Goal: Task Accomplishment & Management: Use online tool/utility

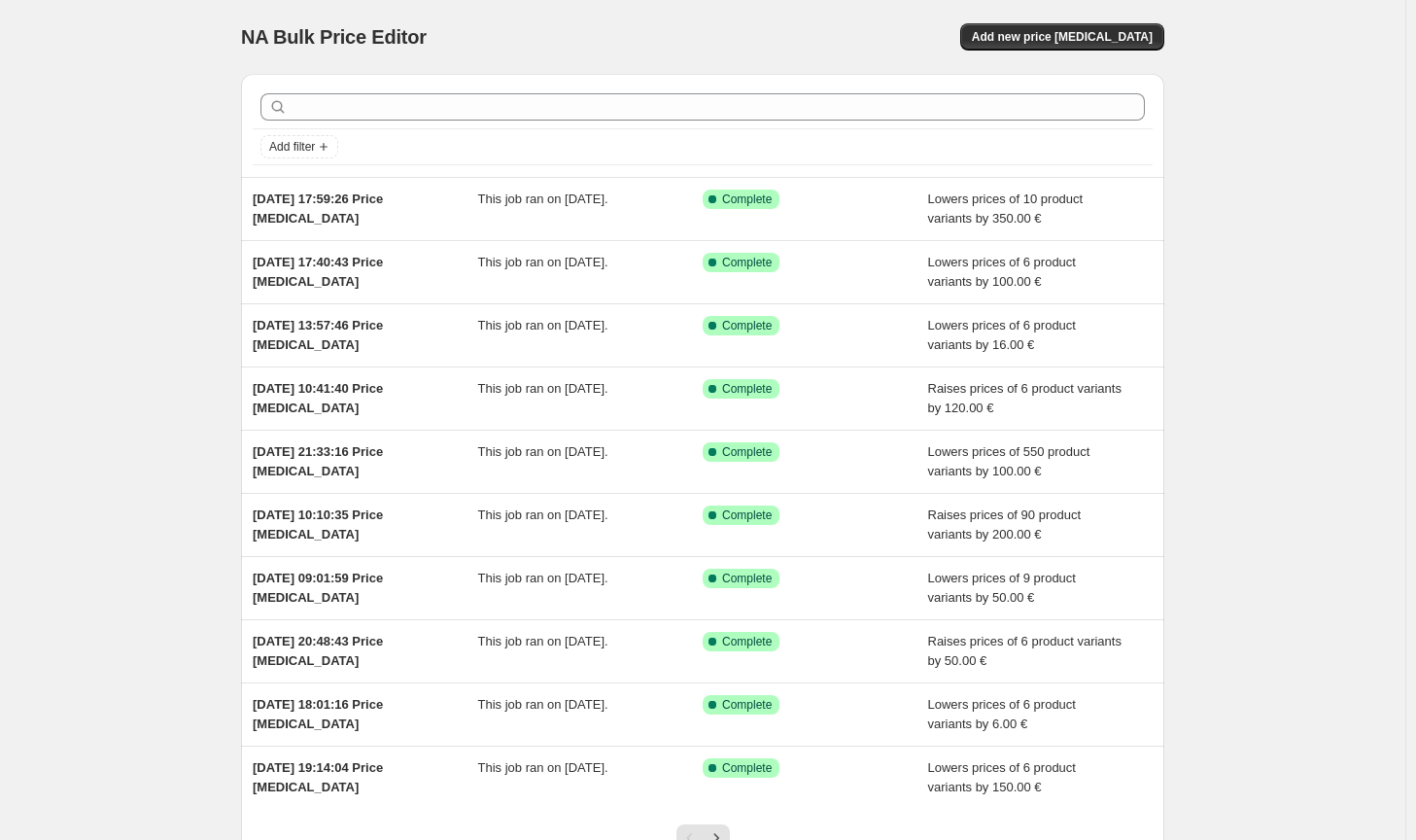
click at [1094, 56] on div "NA Bulk Price Editor. This page is ready NA Bulk Price Editor Add new price [ME…" at bounding box center [703, 36] width 924 height 74
click at [1097, 45] on button "Add new price [MEDICAL_DATA]" at bounding box center [1062, 37] width 204 height 28
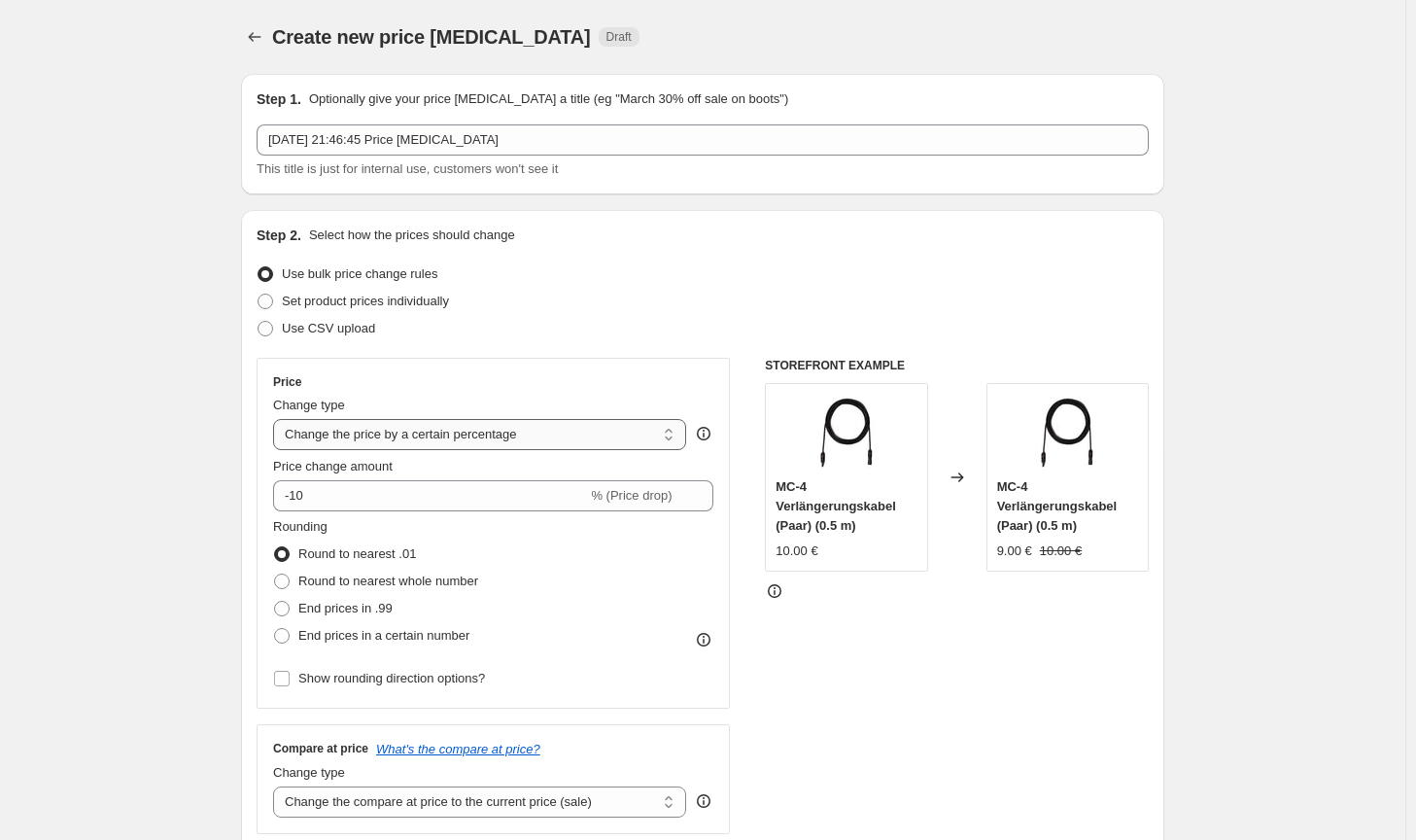
click at [502, 445] on select "Change the price to a certain amount Change the price by a certain amount Chang…" at bounding box center [480, 434] width 413 height 31
select select "by"
click at [277, 419] on select "Change the price to a certain amount Change the price by a certain amount Chang…" at bounding box center [480, 434] width 413 height 31
type input "-10.00"
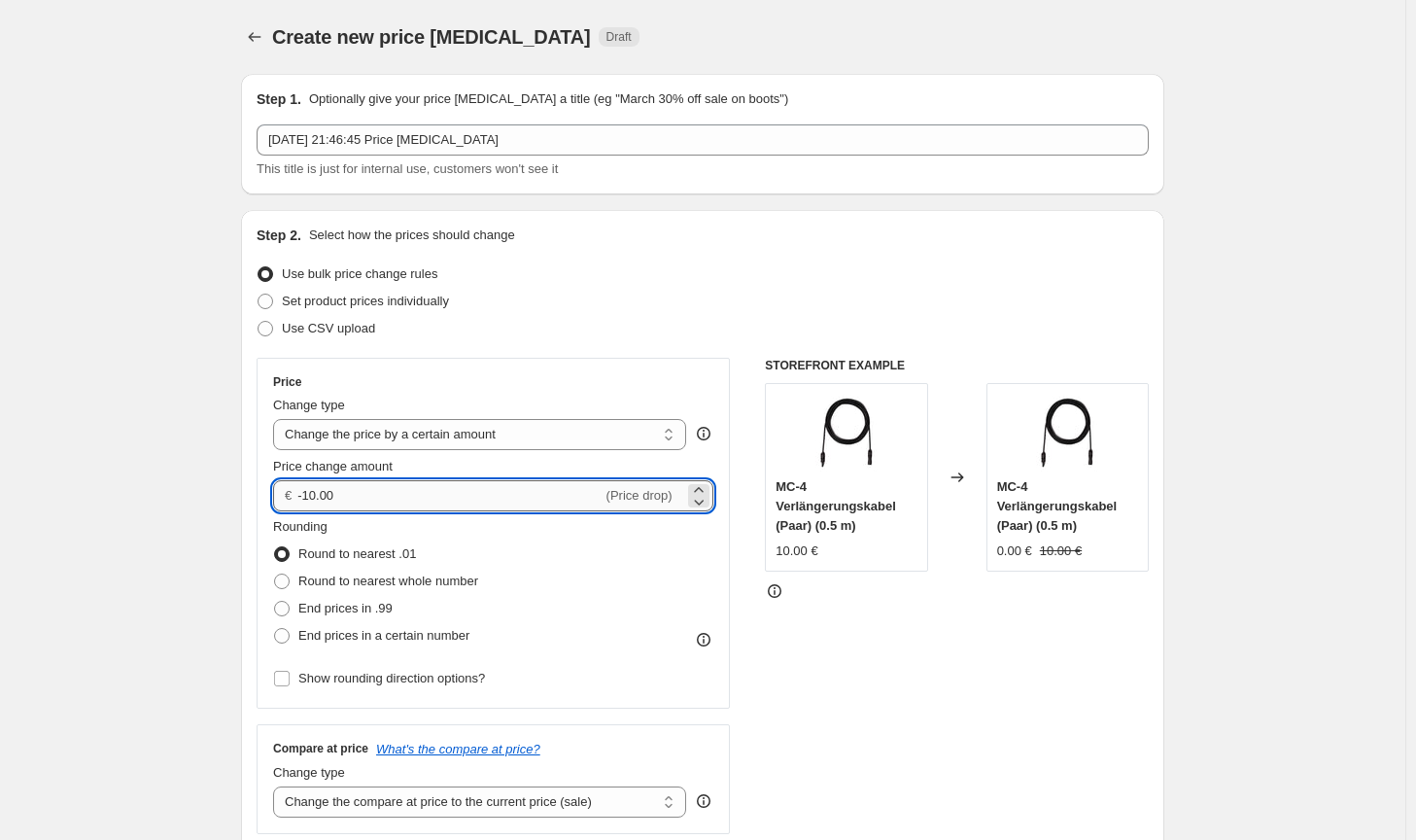
drag, startPoint x: 357, startPoint y: 490, endPoint x: 305, endPoint y: 488, distance: 52.0
click at [305, 488] on input "-10.00" at bounding box center [450, 496] width 305 height 31
type input "75.00"
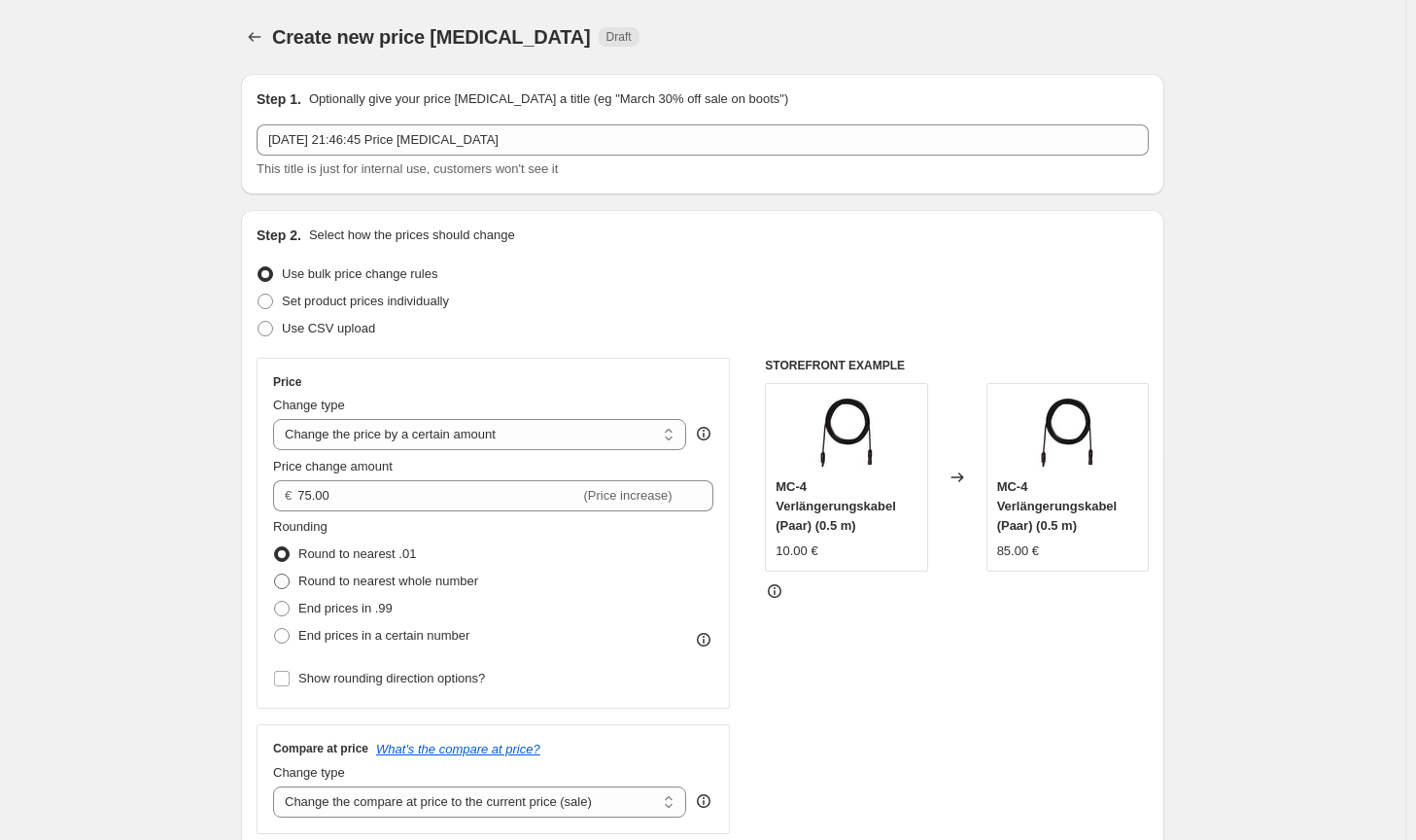
click at [444, 587] on span "Round to nearest whole number" at bounding box center [388, 581] width 180 height 15
click at [275, 575] on input "Round to nearest whole number" at bounding box center [274, 574] width 1 height 1
radio input "true"
click at [925, 730] on div "STOREFRONT EXAMPLE MC-4 Verlängerungskabel (Paar) (0.5 m) 10.00 € Changed to MC…" at bounding box center [956, 595] width 384 height 476
click at [592, 819] on div "Compare at price What's the compare at price? Change type Change the compare at…" at bounding box center [493, 778] width 474 height 109
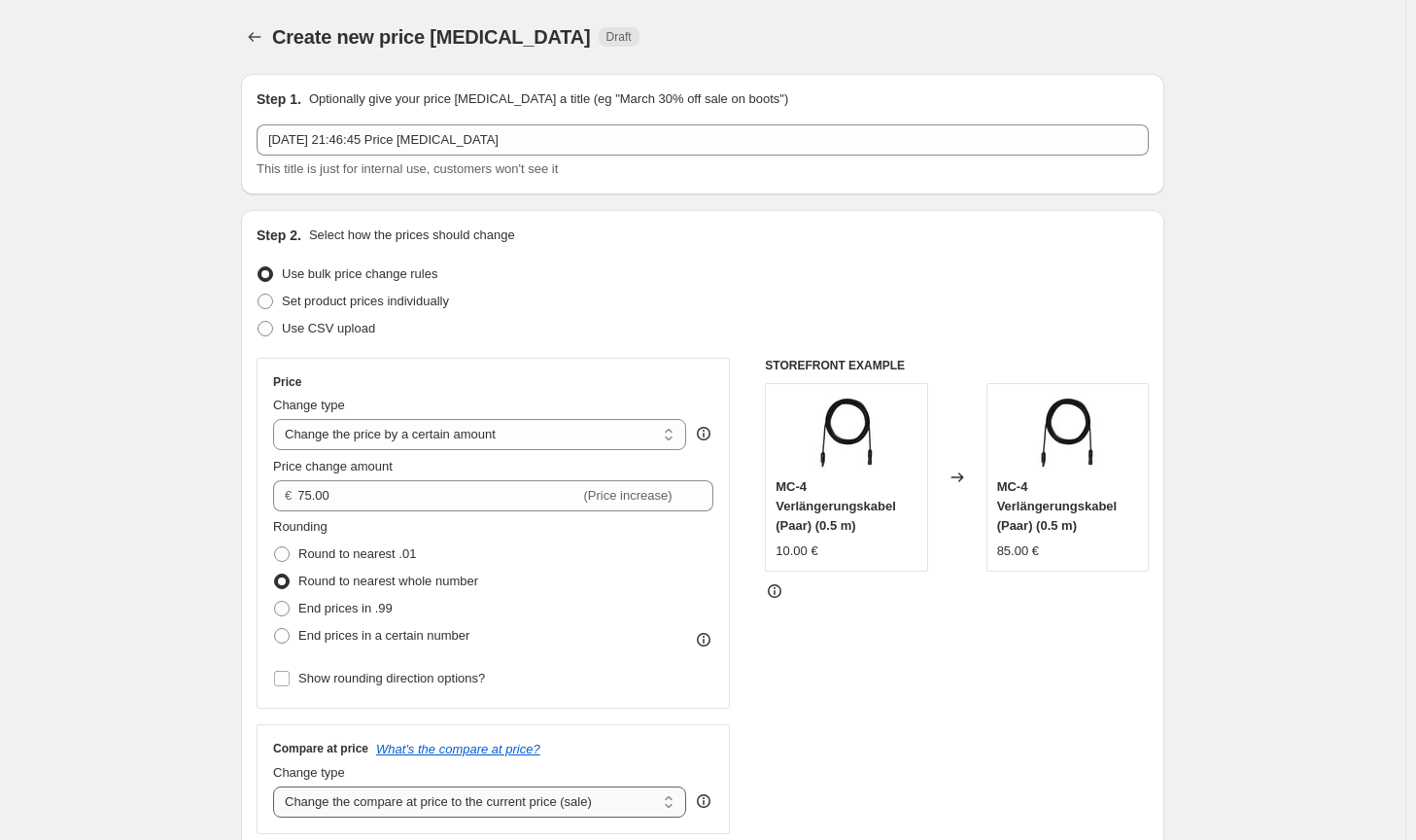
click at [597, 808] on select "Change the compare at price to the current price (sale) Change the compare at p…" at bounding box center [480, 802] width 413 height 31
select select "no_change"
click at [277, 786] on select "Change the compare at price to the current price (sale) Change the compare at p…" at bounding box center [480, 802] width 413 height 31
click at [997, 717] on div "STOREFRONT EXAMPLE MC-4 Verlängerungskabel (Paar) (0.5 m) 10.00 € Changed to MC…" at bounding box center [956, 595] width 384 height 476
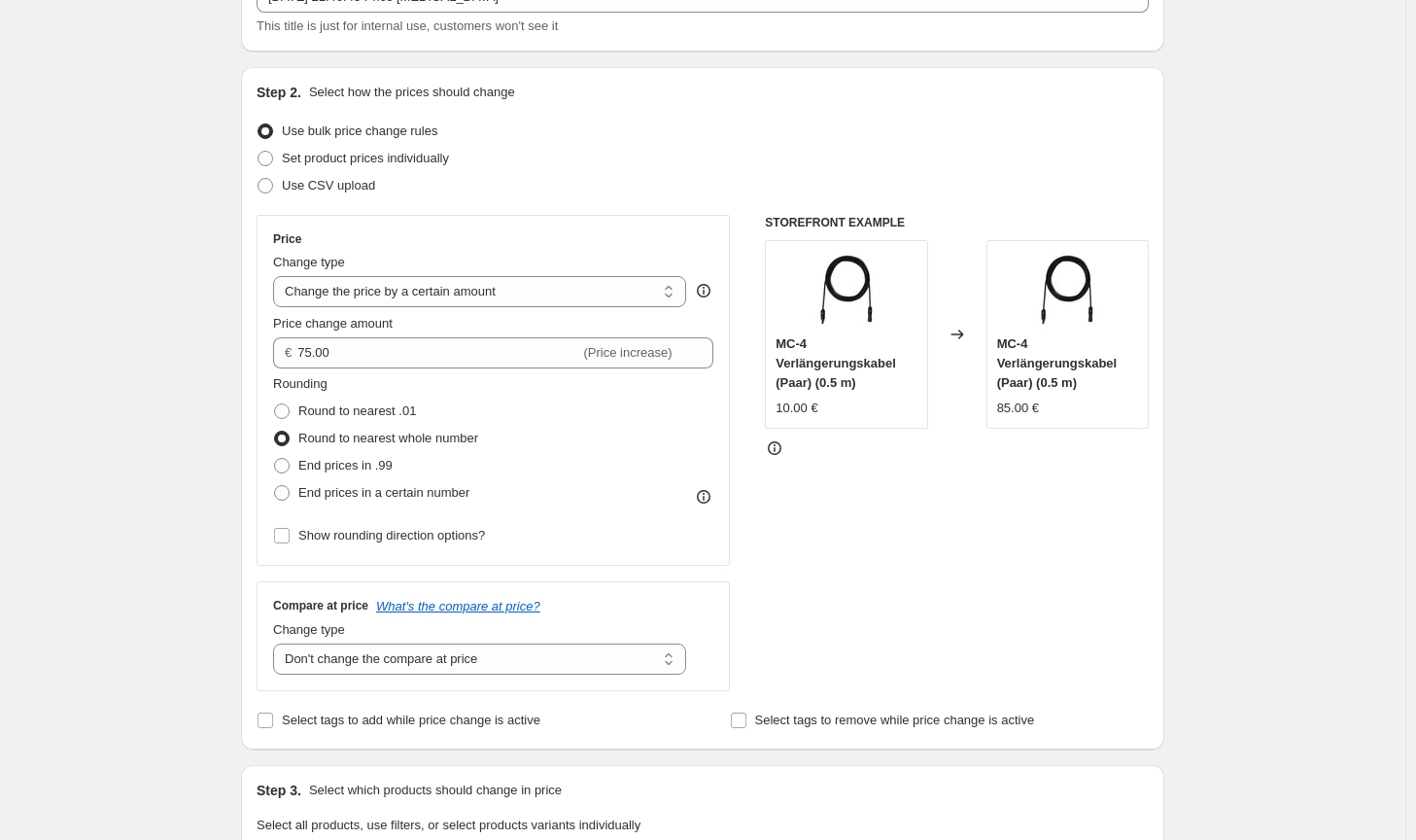
scroll to position [486, 0]
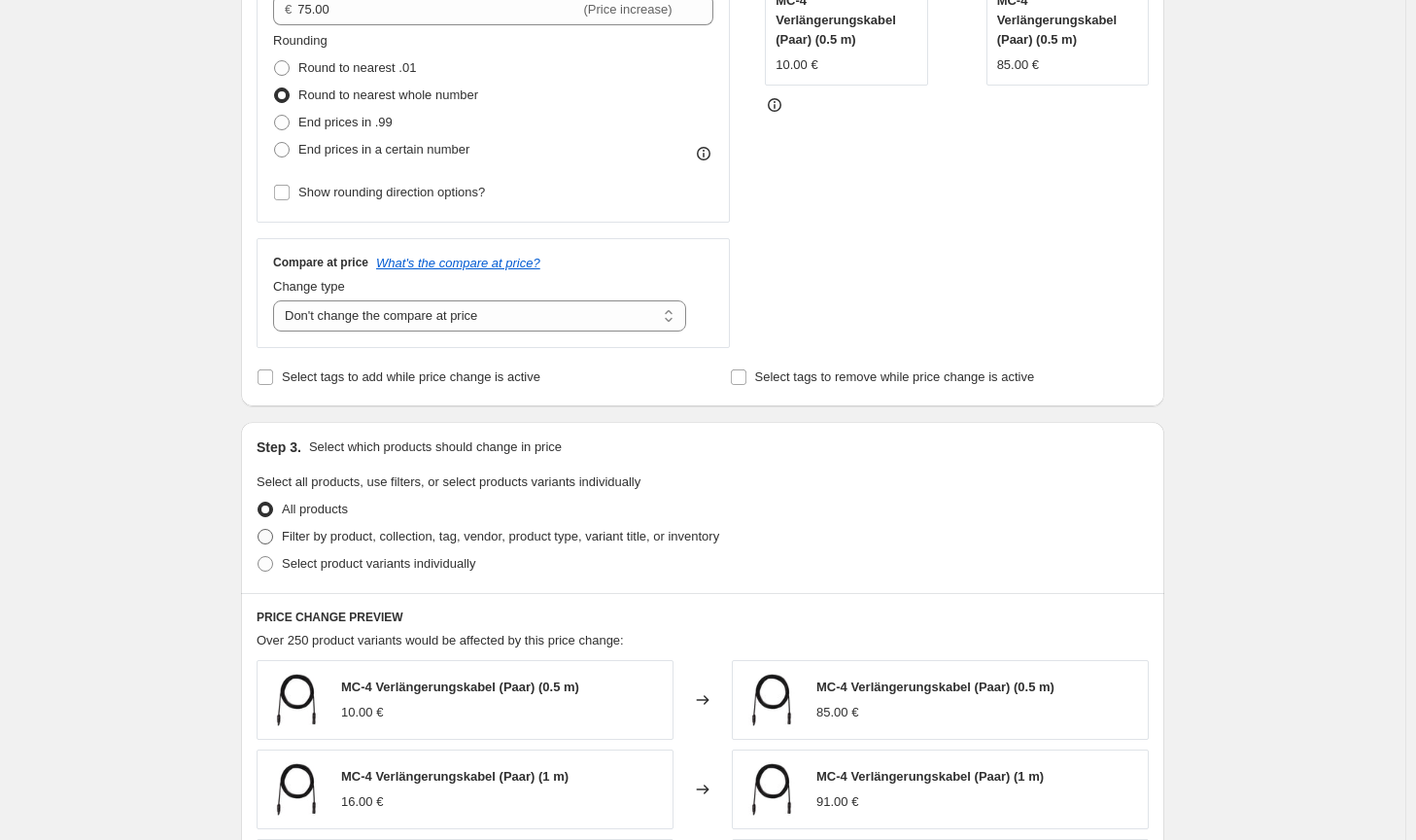
click at [630, 524] on label "Filter by product, collection, tag, vendor, product type, variant title, or inv…" at bounding box center [487, 536] width 463 height 28
click at [258, 529] on input "Filter by product, collection, tag, vendor, product type, variant title, or inv…" at bounding box center [257, 529] width 1 height 1
radio input "true"
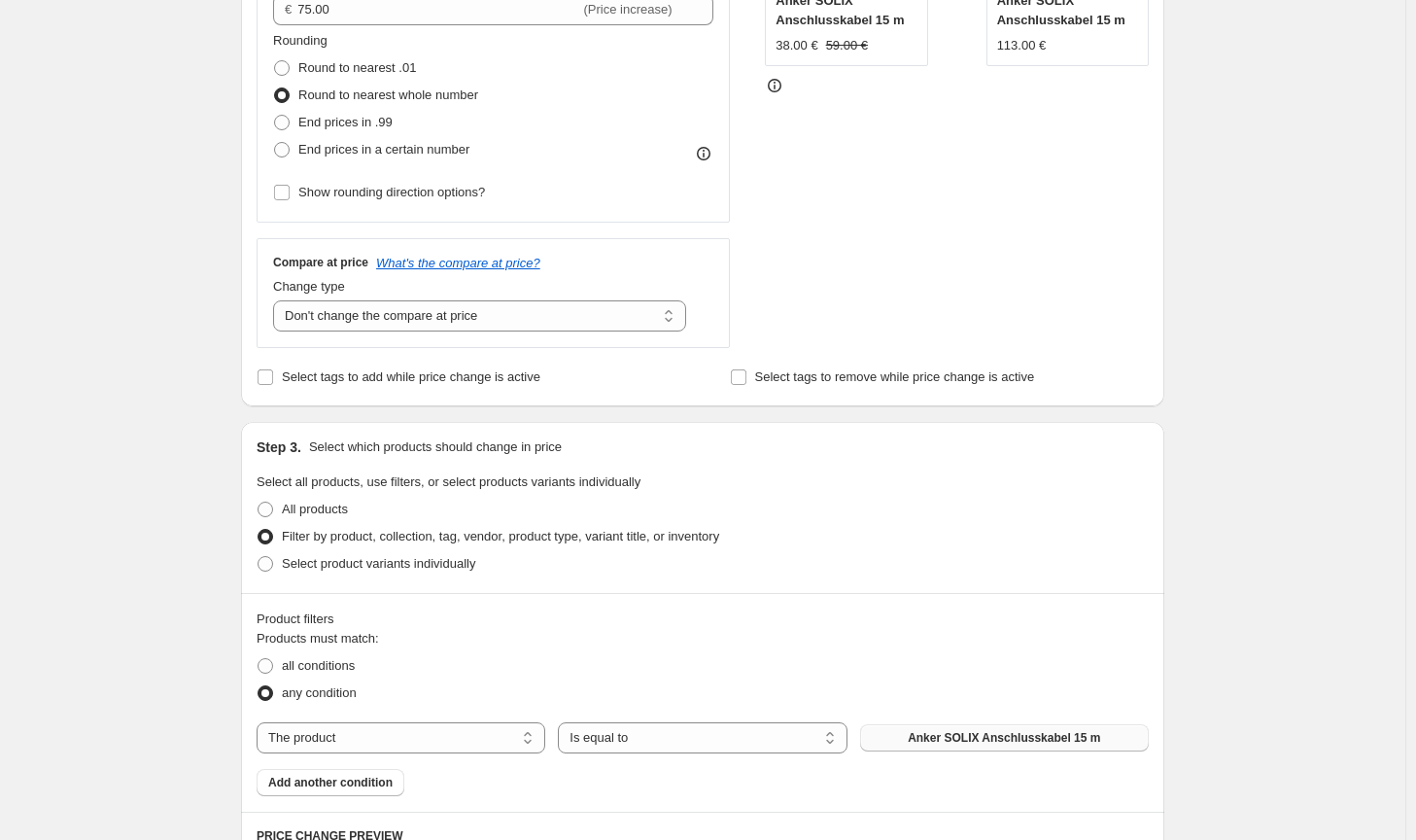
click at [1013, 751] on button "Anker SOLIX Anschlusskabel 15 m" at bounding box center [1004, 738] width 289 height 28
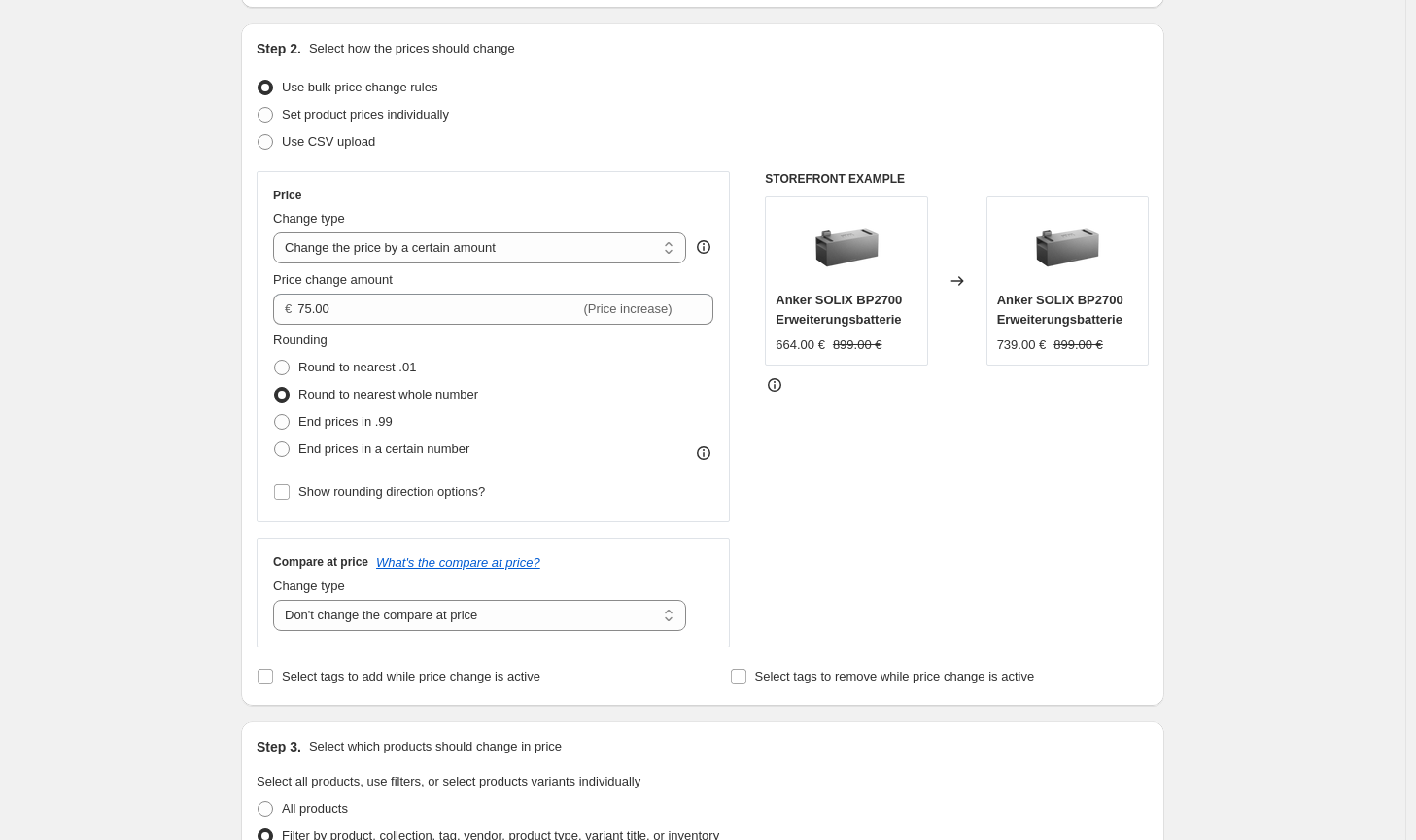
scroll to position [187, 0]
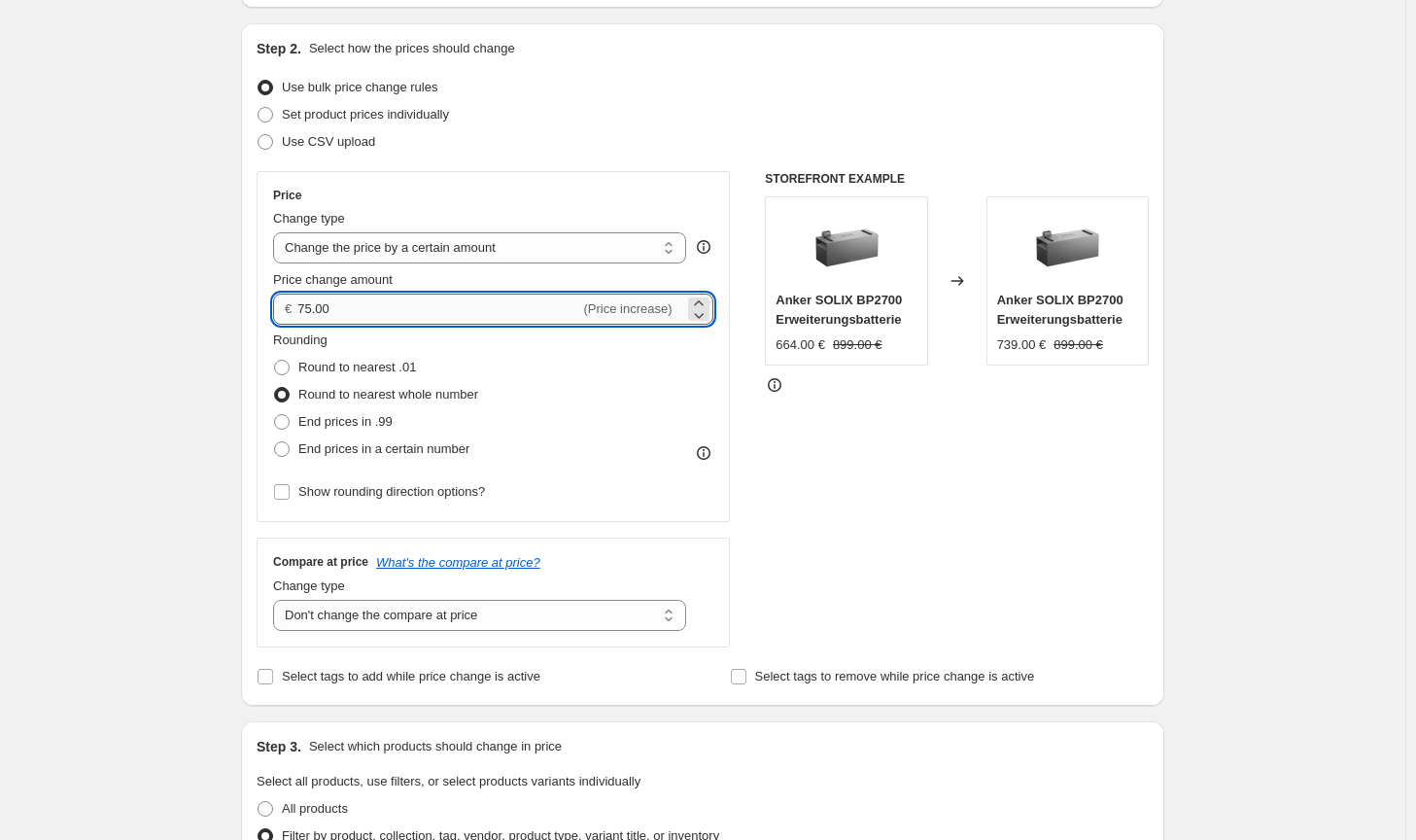
click at [305, 305] on input "75.00" at bounding box center [438, 309] width 282 height 31
type input "85.00"
click at [937, 555] on div "STOREFRONT EXAMPLE Anker SOLIX BP2700 Erweiterungsbatterie 664.00 € 899.00 € Ch…" at bounding box center [956, 409] width 384 height 476
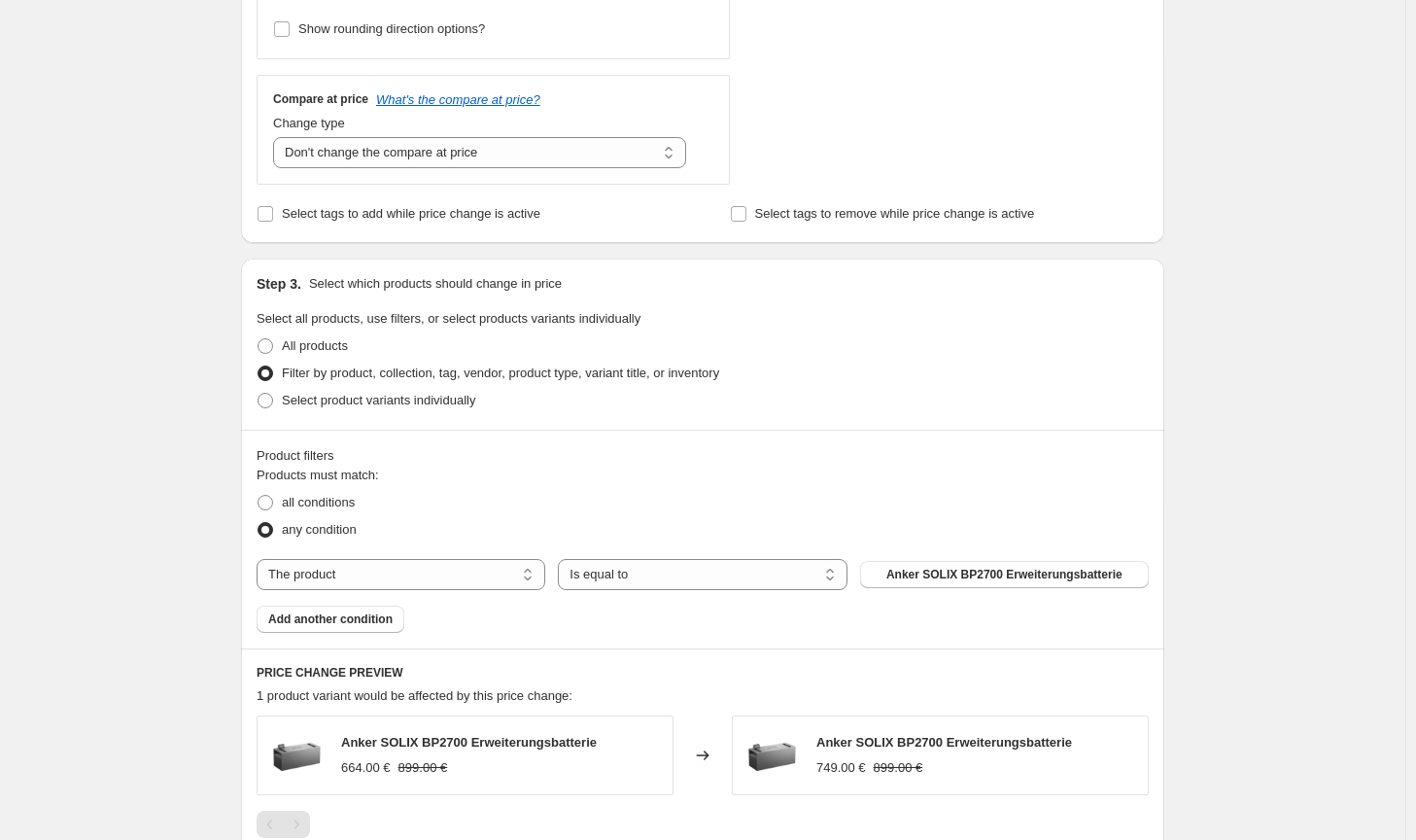
scroll to position [964, 0]
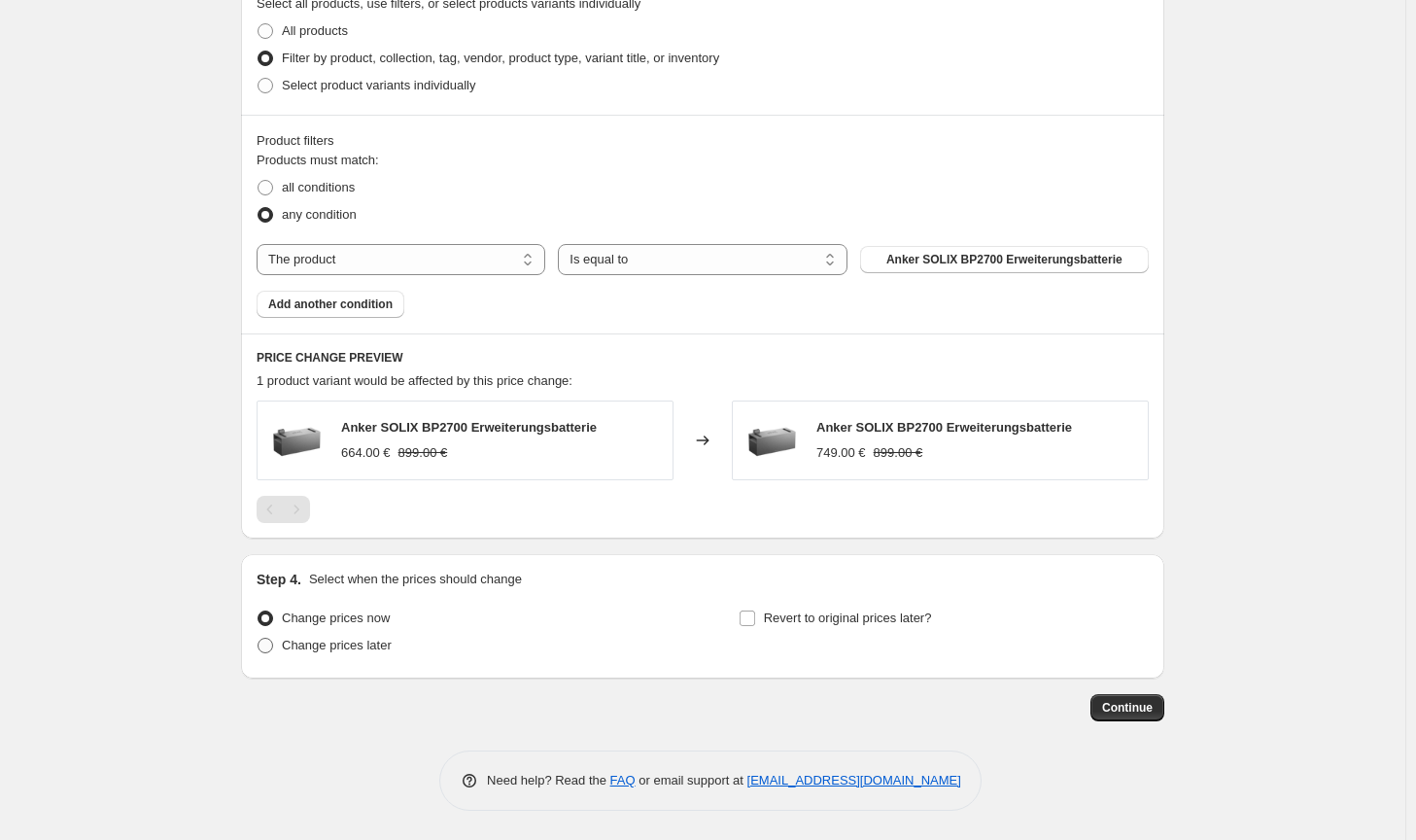
click at [347, 645] on span "Change prices later" at bounding box center [337, 644] width 110 height 15
click at [258, 639] on input "Change prices later" at bounding box center [257, 638] width 1 height 1
radio input "true"
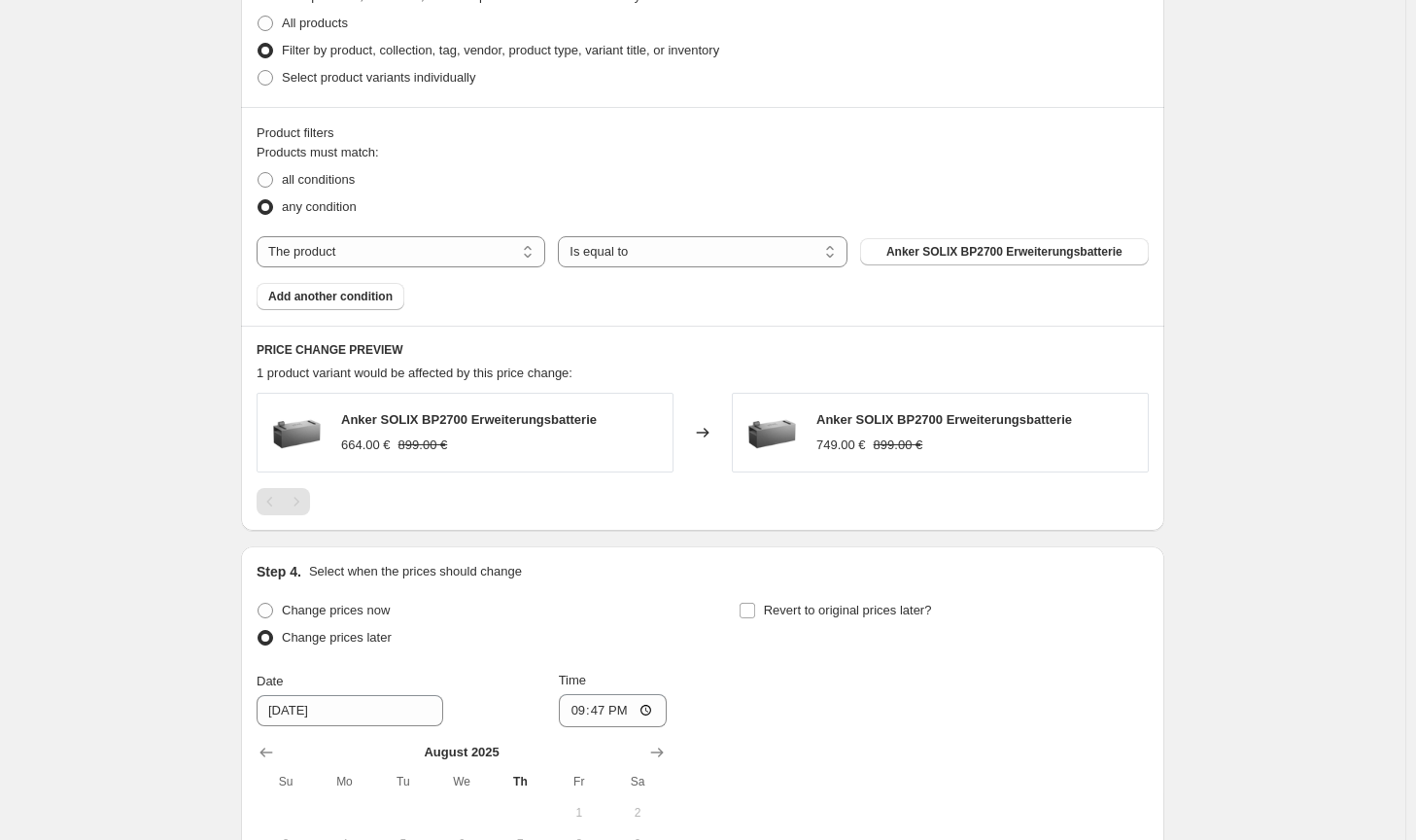
scroll to position [1256, 0]
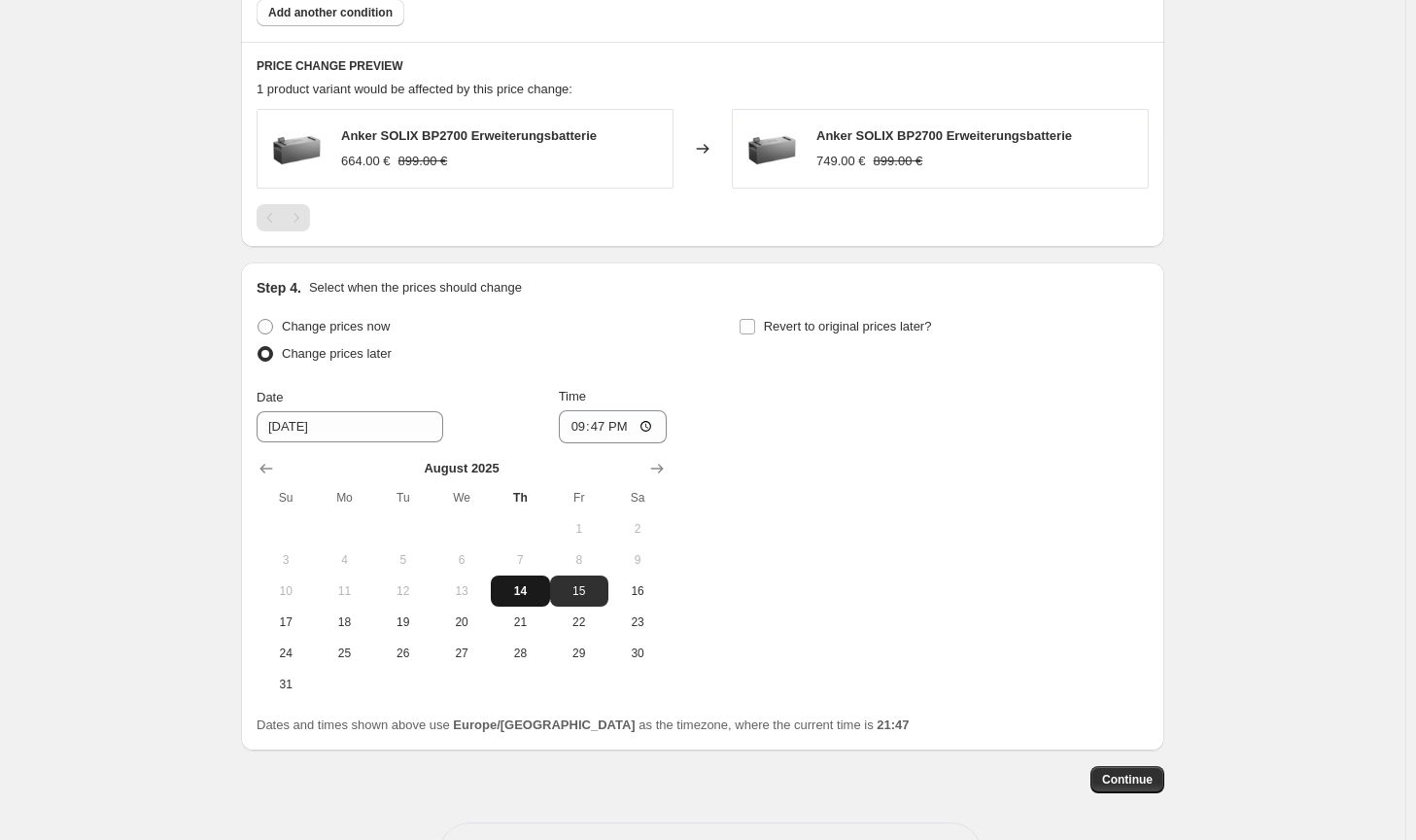
click at [535, 605] on button "14" at bounding box center [520, 591] width 58 height 31
type input "[DATE]"
click at [609, 428] on input "21:47" at bounding box center [613, 426] width 109 height 33
type input "23:55"
click at [964, 567] on div "Change prices now Change prices later Date [DATE] Time 23:55 [DATE] Su Mo Tu We…" at bounding box center [703, 506] width 892 height 387
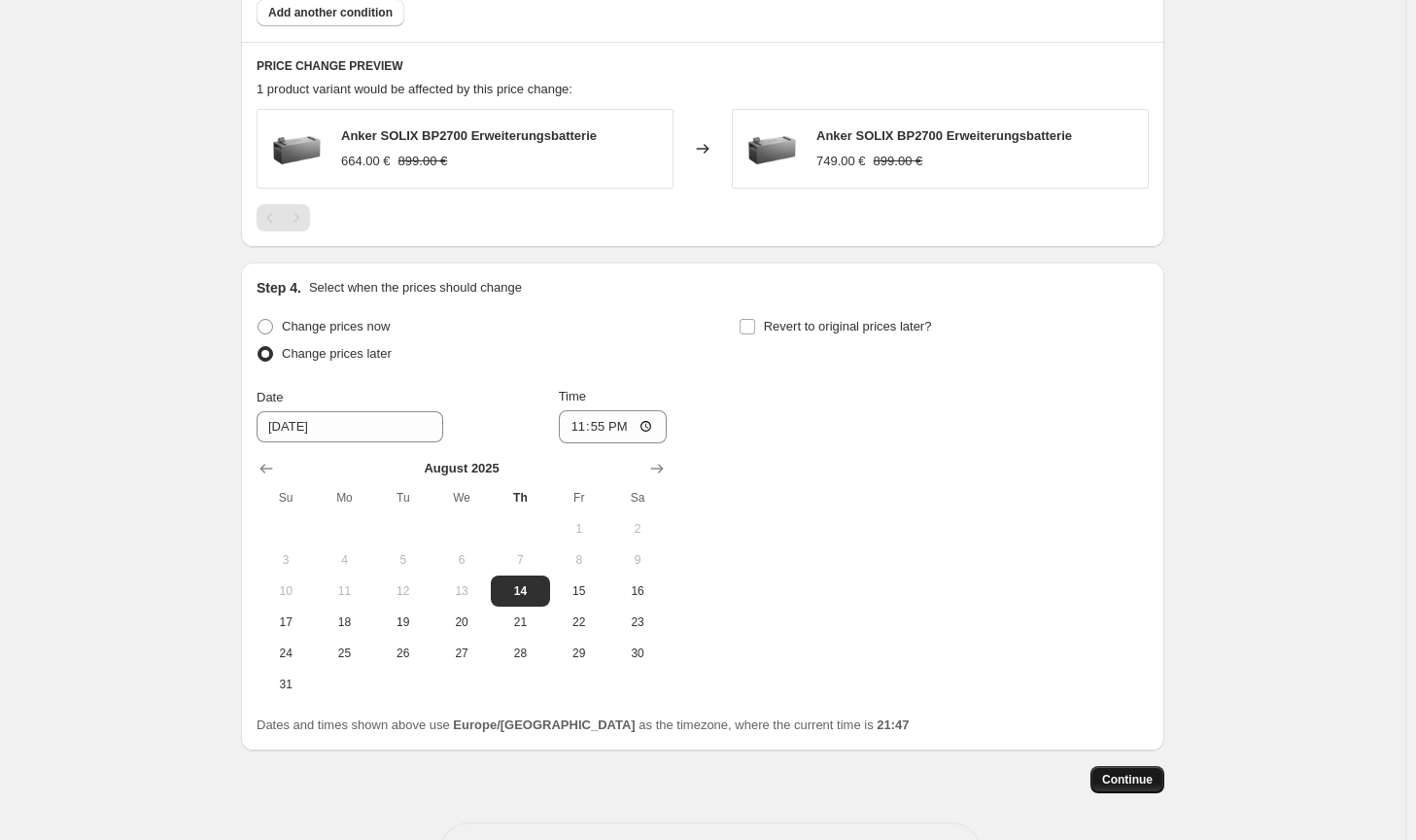
click at [1145, 786] on span "Continue" at bounding box center [1127, 779] width 50 height 16
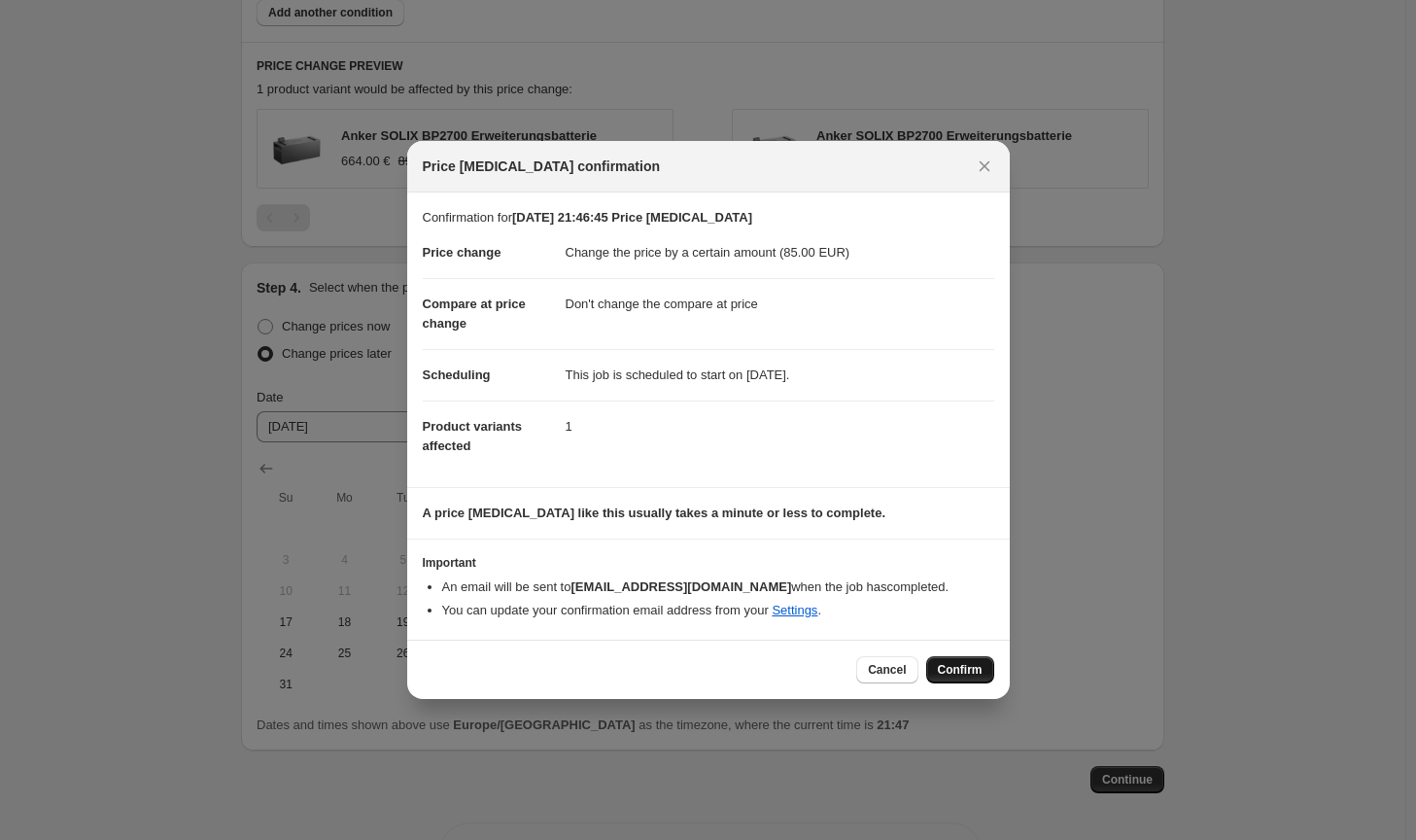
click at [973, 677] on button "Confirm" at bounding box center [960, 670] width 68 height 28
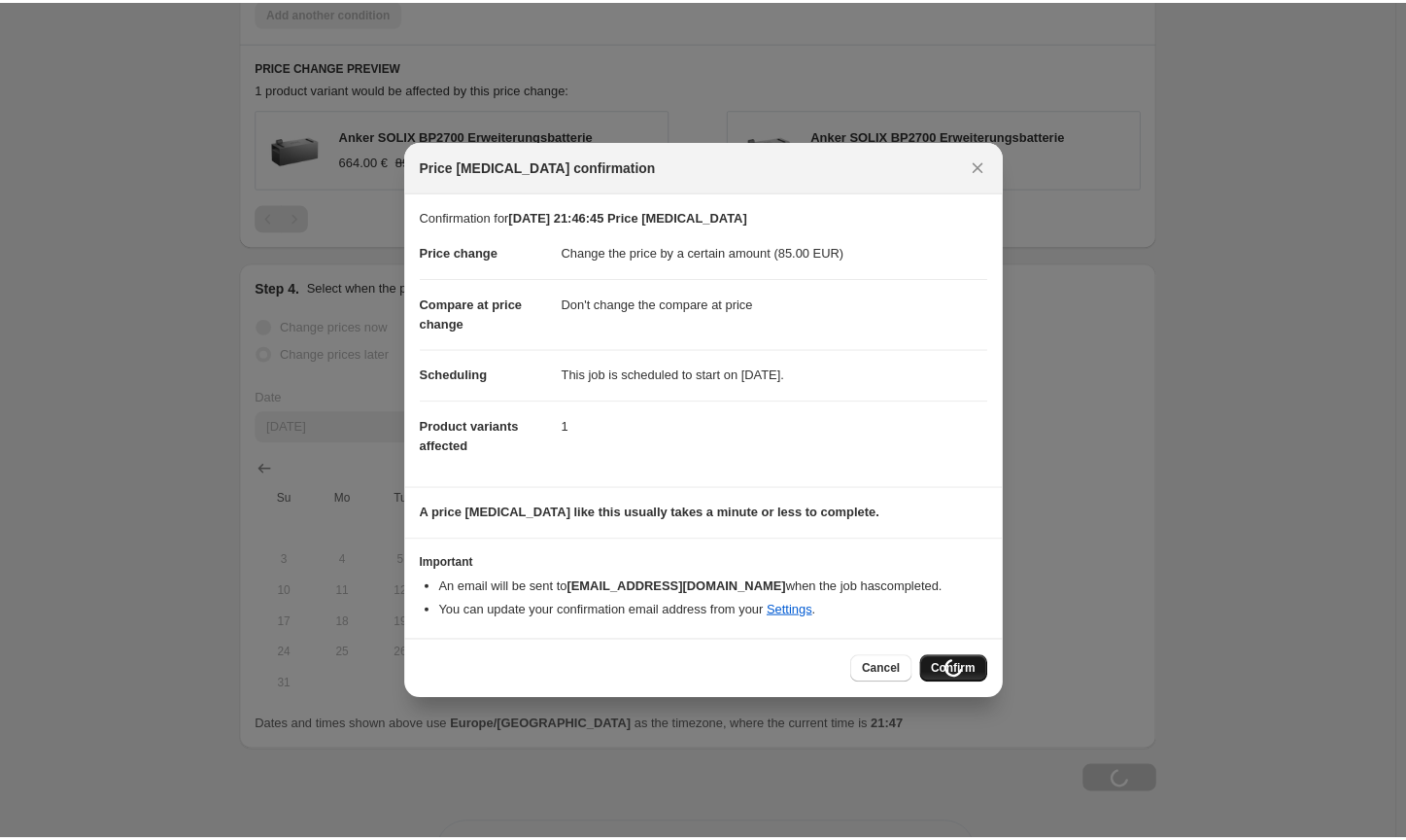
scroll to position [1256, 0]
